Goal: Go to known website: Access a specific website the user already knows

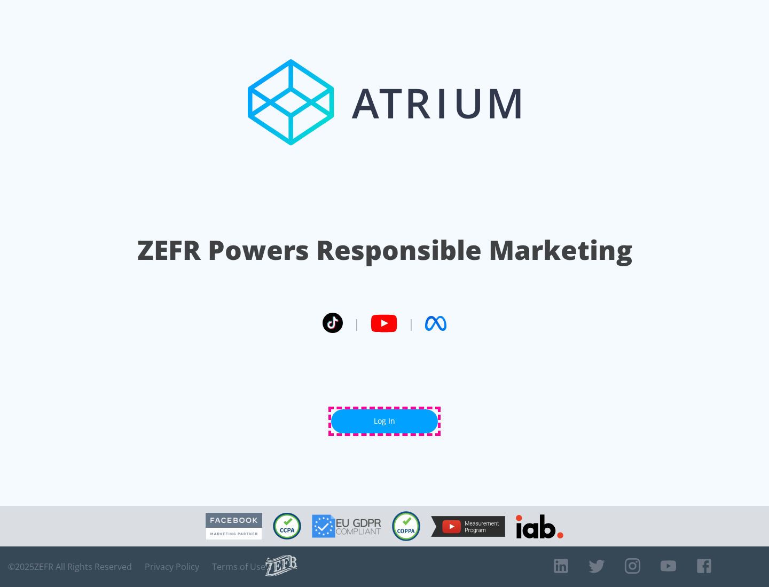
click at [384, 421] on link "Log In" at bounding box center [384, 422] width 107 height 24
